Goal: Information Seeking & Learning: Learn about a topic

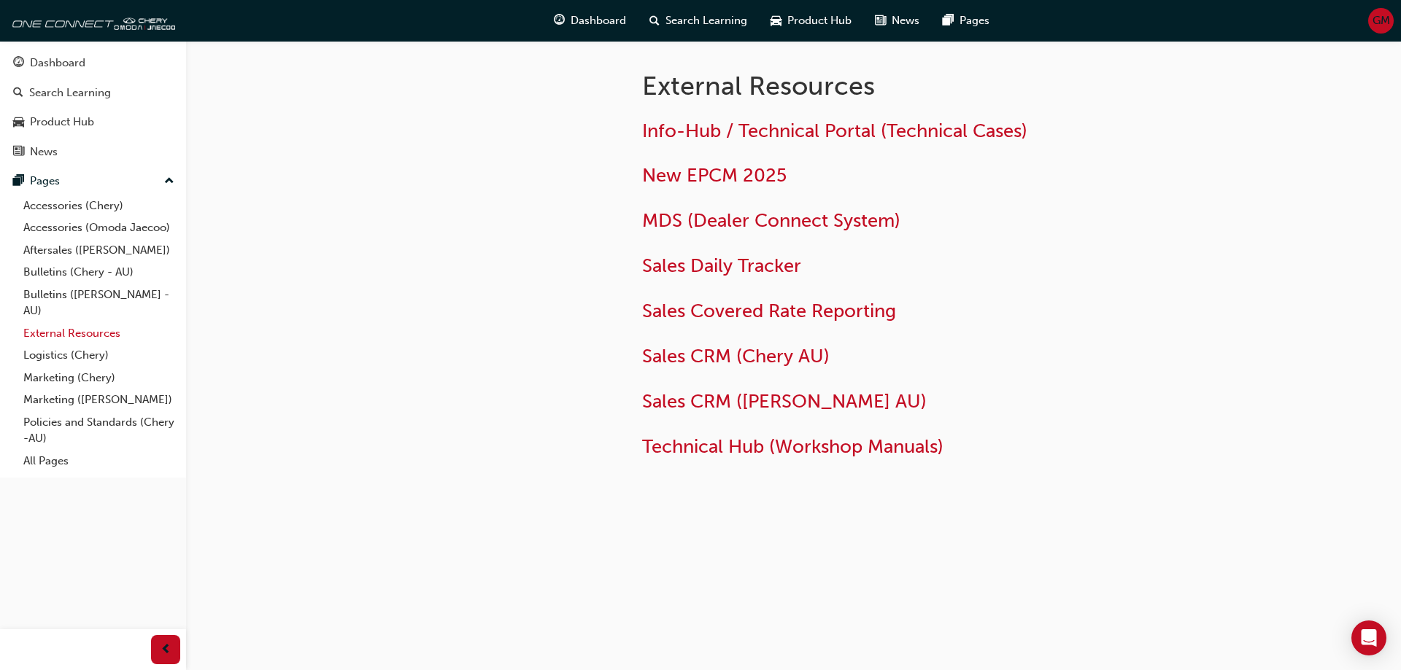
click at [37, 330] on link "External Resources" at bounding box center [99, 333] width 163 height 23
click at [1400, 348] on div "External Resources Info-Hub / Technical Portal (Technical Cases) New EPCM 2025 …" at bounding box center [700, 335] width 1401 height 670
